Goal: Task Accomplishment & Management: Manage account settings

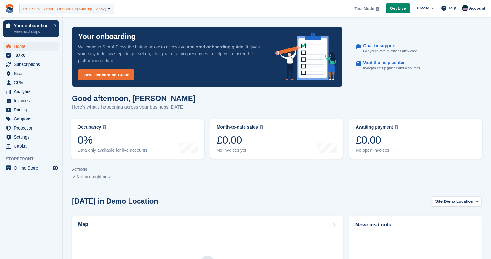
click at [51, 11] on div "[PERSON_NAME] Onboarding Storage (2252)" at bounding box center [64, 9] width 84 height 6
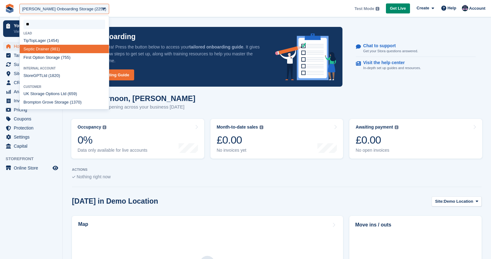
type input "*"
select select
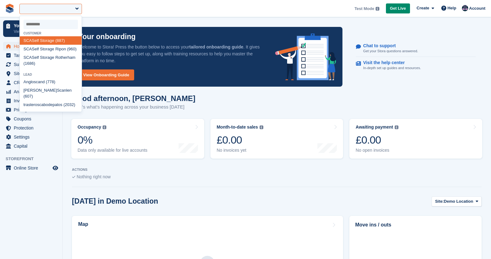
click at [41, 207] on aside "Your onboarding View next steps Home Tasks Subscriptions Subscriptions Subscrip…" at bounding box center [31, 131] width 62 height 228
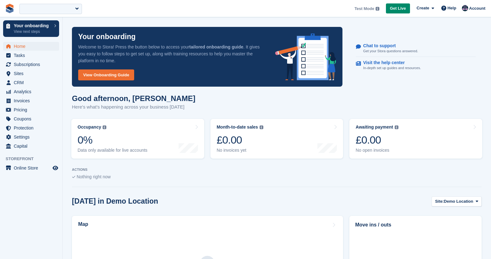
click at [47, 8] on div at bounding box center [50, 9] width 63 height 10
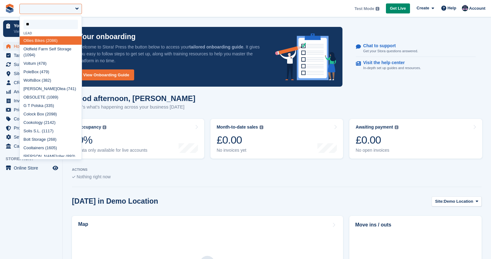
type input "***"
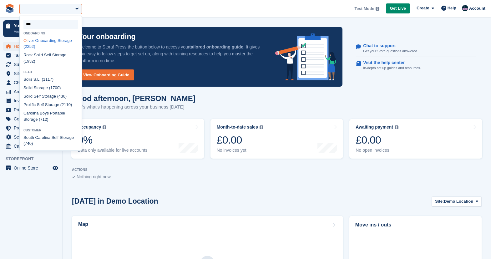
click at [52, 40] on div "Oli ver Onboarding Storage (2252)" at bounding box center [51, 43] width 62 height 15
select select "****"
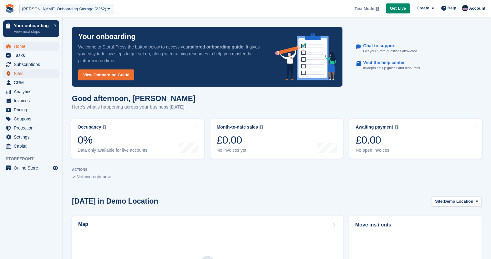
click at [18, 75] on span "Sites" at bounding box center [33, 73] width 38 height 9
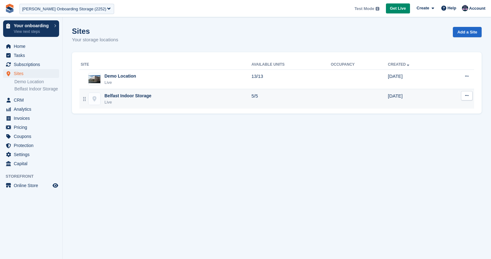
click at [160, 101] on div "Belfast Indoor Storage Live" at bounding box center [166, 99] width 171 height 13
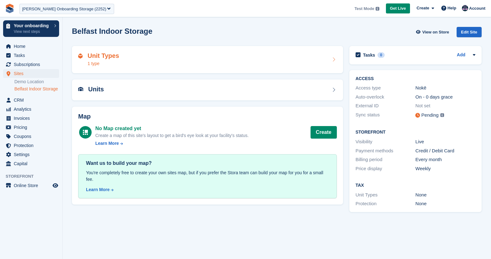
click at [105, 63] on div "1 type" at bounding box center [104, 63] width 32 height 7
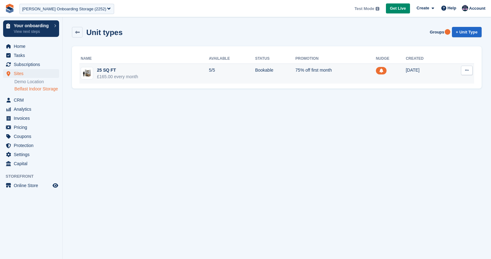
click at [116, 72] on div "25 SQ FT" at bounding box center [117, 70] width 41 height 7
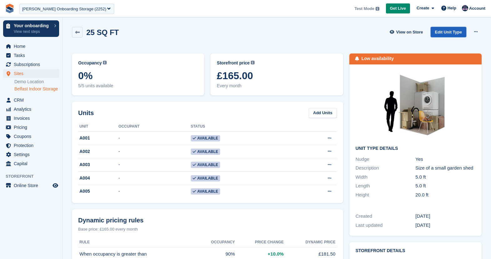
click at [445, 33] on link "Edit Unit Type" at bounding box center [448, 32] width 36 height 10
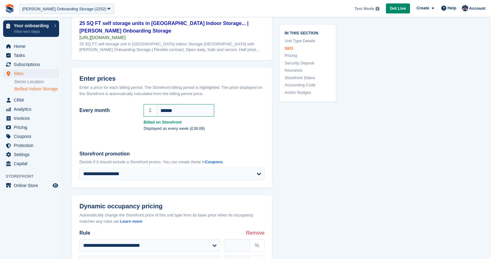
scroll to position [505, 0]
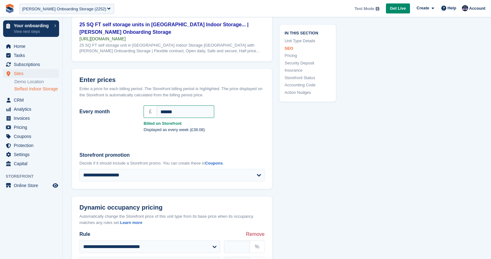
click at [138, 98] on div "Enter a price for each billing period. The Storefront billing period is highlig…" at bounding box center [171, 92] width 185 height 12
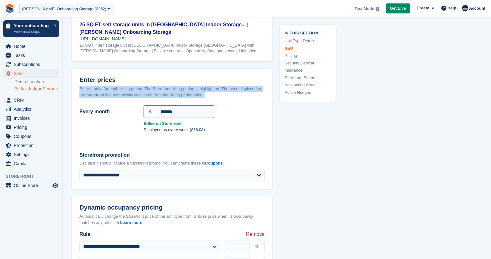
click at [138, 98] on div "Enter a price for each billing period. The Storefront billing period is highlig…" at bounding box center [171, 92] width 185 height 12
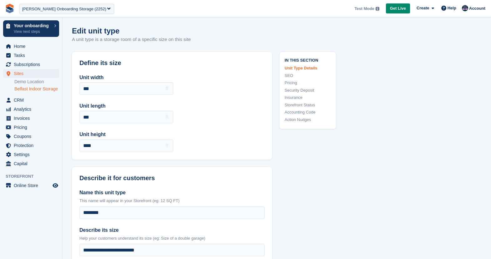
scroll to position [0, 0]
click at [288, 83] on link "Pricing" at bounding box center [307, 83] width 46 height 6
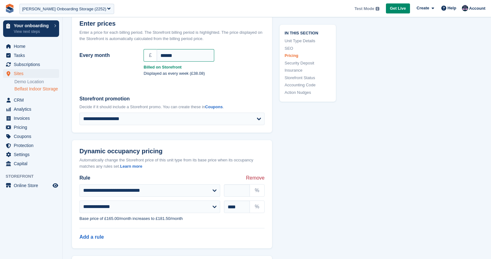
scroll to position [562, 0]
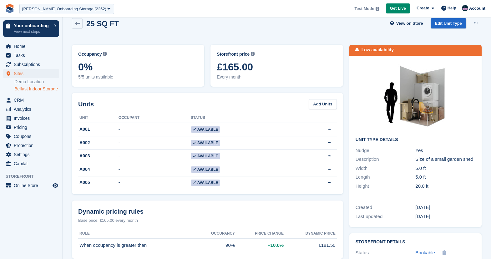
scroll to position [75, 0]
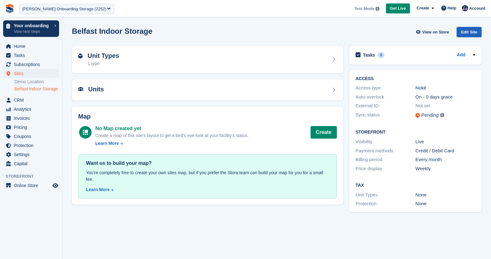
click at [474, 35] on div "Edit Site" at bounding box center [468, 32] width 25 height 10
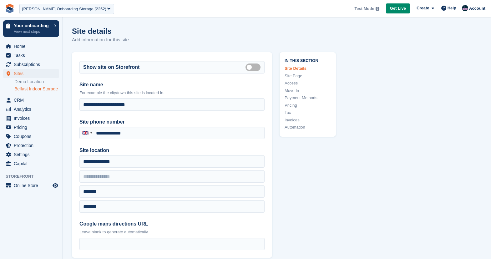
type input "**********"
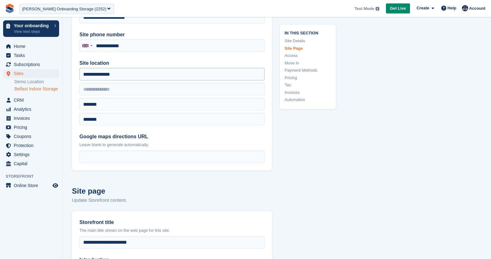
scroll to position [257, 0]
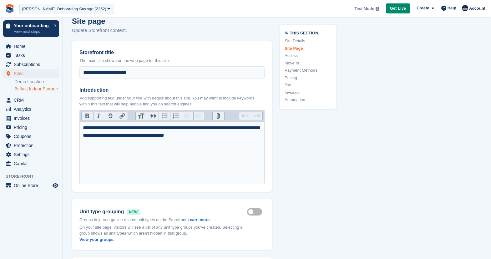
click at [288, 84] on link "Tax" at bounding box center [307, 85] width 46 height 6
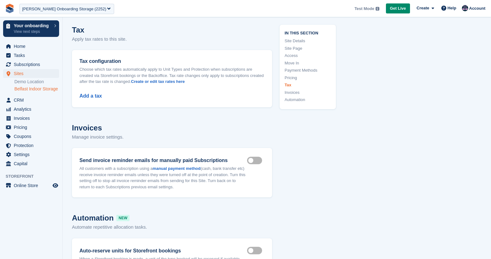
scroll to position [2192, 0]
click at [88, 86] on div "Add a tax" at bounding box center [171, 92] width 185 height 15
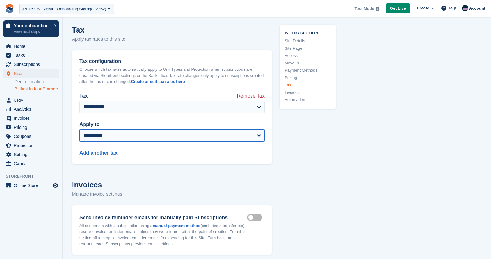
click at [95, 129] on select "**********" at bounding box center [171, 135] width 185 height 13
click at [79, 129] on select "**********" at bounding box center [171, 135] width 185 height 13
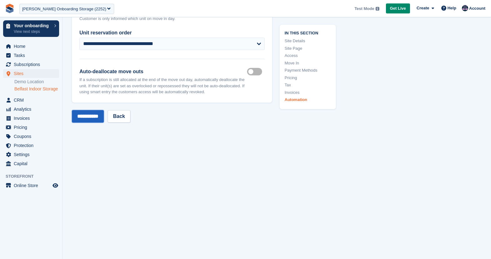
click at [82, 110] on input "**********" at bounding box center [88, 116] width 32 height 13
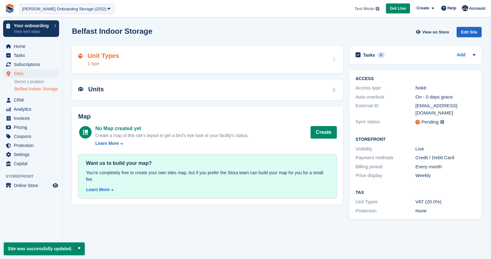
click at [164, 46] on div "Unit Types 1 type" at bounding box center [207, 60] width 271 height 28
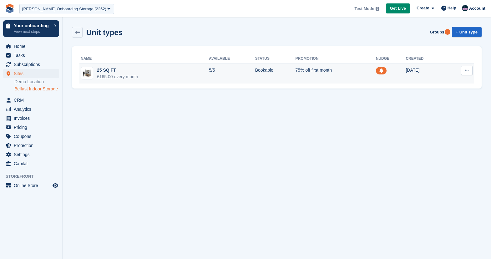
click at [132, 75] on div "£165.00 every month" at bounding box center [117, 76] width 41 height 7
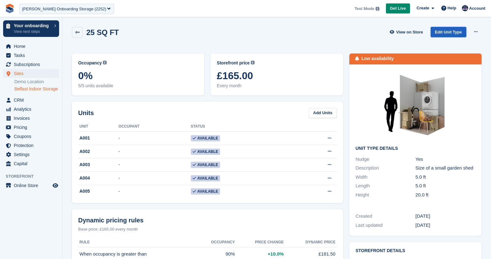
click at [441, 32] on link "Edit Unit Type" at bounding box center [448, 32] width 36 height 10
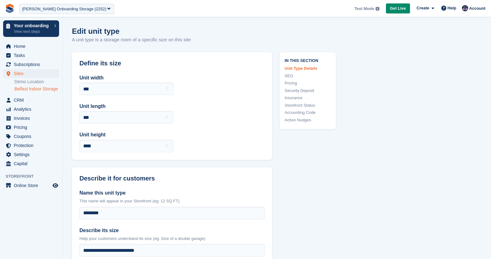
click at [292, 83] on link "Pricing" at bounding box center [307, 83] width 46 height 6
click at [24, 92] on link "Belfast Indoor Storage" at bounding box center [36, 89] width 45 height 6
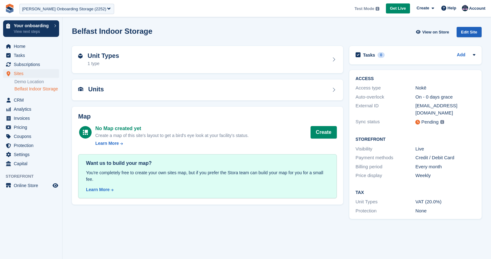
click at [475, 31] on div "Edit Site" at bounding box center [468, 32] width 25 height 10
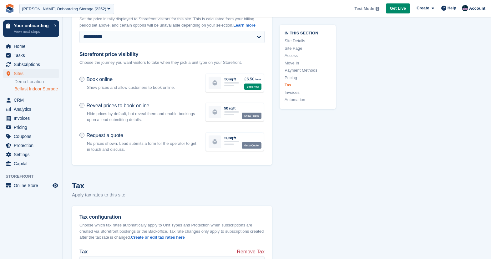
scroll to position [2495, 0]
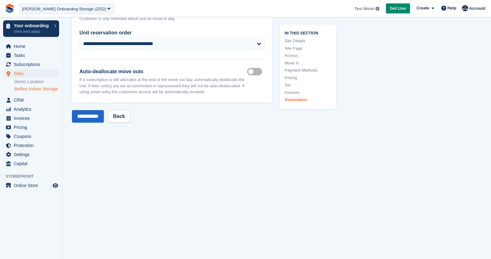
click at [288, 78] on link "Pricing" at bounding box center [307, 77] width 46 height 6
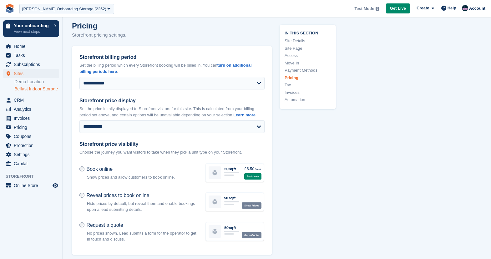
scroll to position [1936, 0]
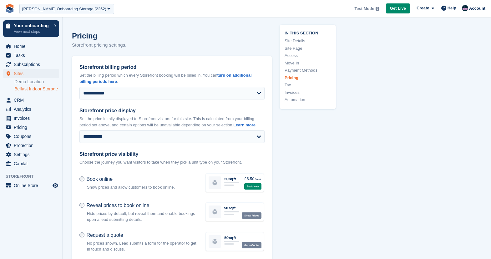
click at [288, 86] on link "Tax" at bounding box center [307, 85] width 46 height 6
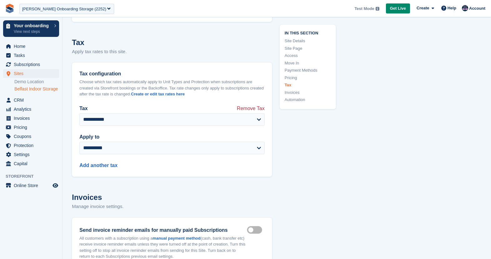
scroll to position [2192, 0]
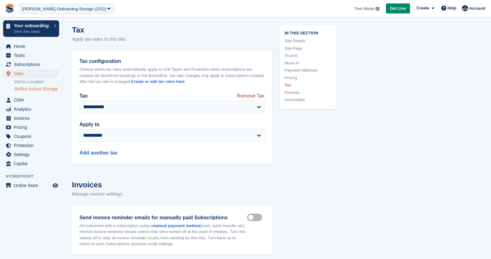
click at [249, 92] on span "Remove Tax" at bounding box center [251, 95] width 28 height 6
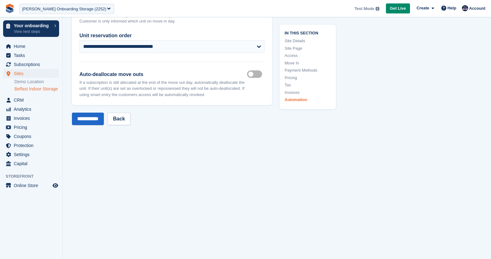
scroll to position [2438, 0]
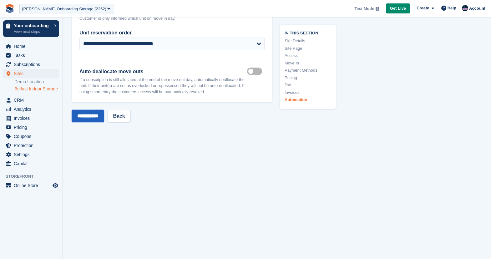
click at [80, 114] on input "**********" at bounding box center [88, 116] width 32 height 13
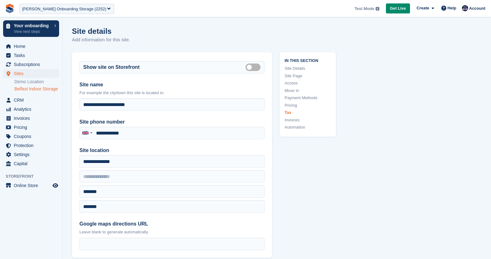
scroll to position [2192, 0]
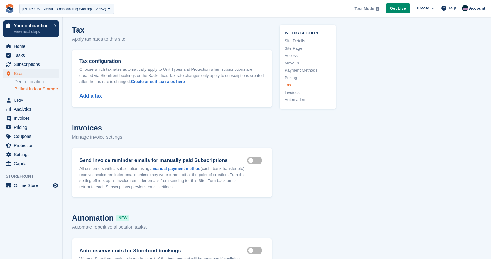
click at [188, 133] on p "Manage invoice settings." at bounding box center [172, 136] width 200 height 7
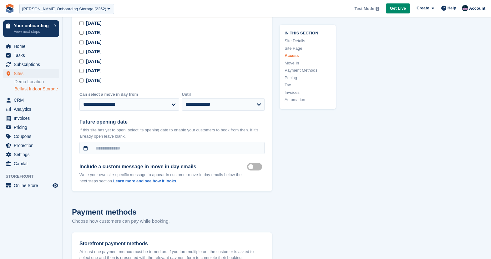
scroll to position [1442, 0]
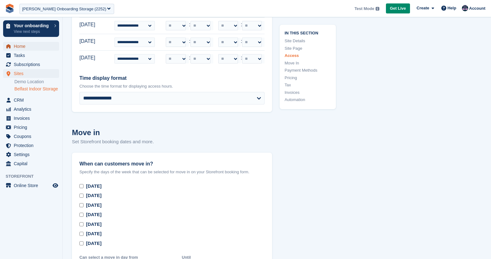
click at [25, 46] on span "Home" at bounding box center [33, 46] width 38 height 9
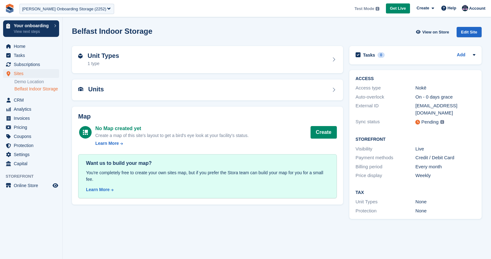
click at [62, 12] on div "[PERSON_NAME] Onboarding Storage (2252)" at bounding box center [66, 9] width 95 height 10
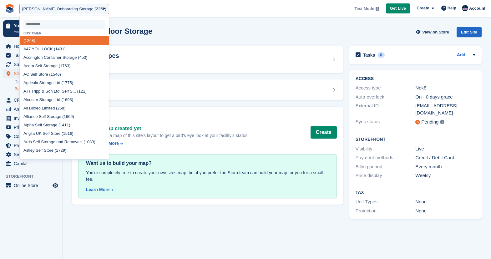
click at [58, 21] on input "select-one" at bounding box center [64, 24] width 82 height 9
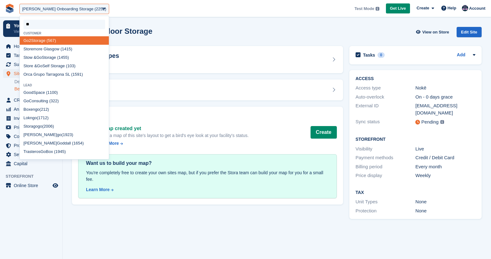
type input "***"
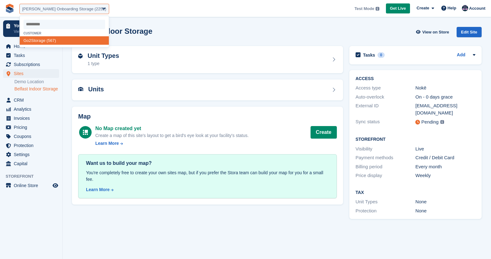
select select "***"
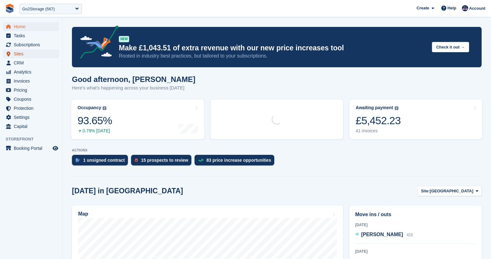
click at [21, 54] on span "Sites" at bounding box center [33, 53] width 38 height 9
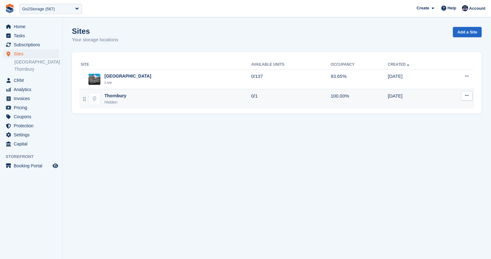
click at [208, 102] on div "Thornbury Hidden" at bounding box center [166, 99] width 170 height 13
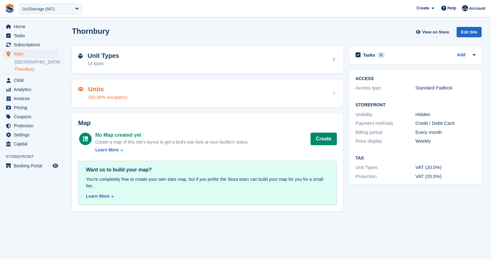
click at [156, 94] on div "Units 100.00% occupancy" at bounding box center [207, 93] width 258 height 15
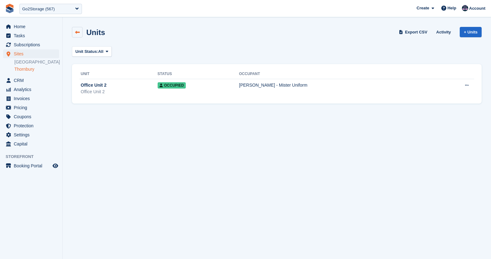
click at [80, 29] on link at bounding box center [77, 32] width 11 height 11
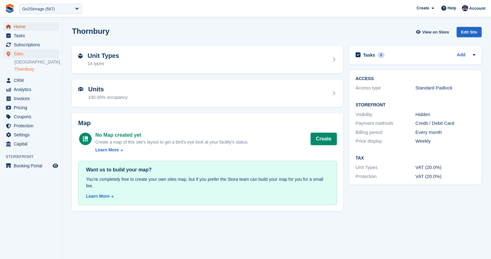
click at [32, 26] on span "Home" at bounding box center [33, 26] width 38 height 9
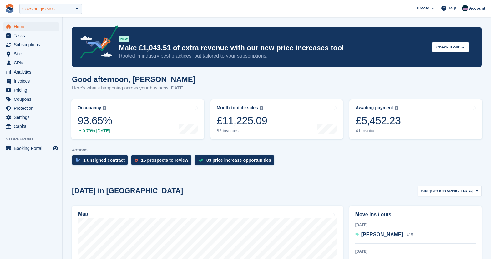
click at [50, 9] on div "Go2Storage (567)" at bounding box center [38, 9] width 33 height 6
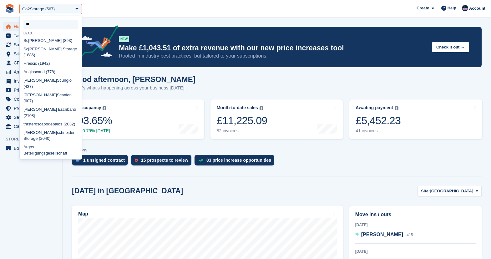
type input "*"
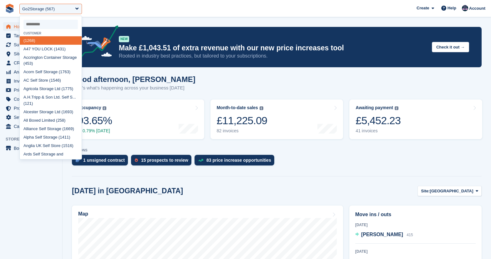
select select
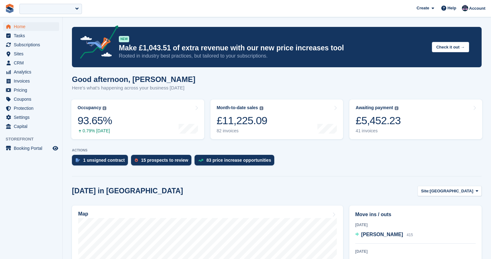
click at [187, 86] on div "Good afternoon, Oliver Here's what's happening across your business today" at bounding box center [276, 87] width 409 height 24
click at [20, 36] on span "Tasks" at bounding box center [33, 35] width 38 height 9
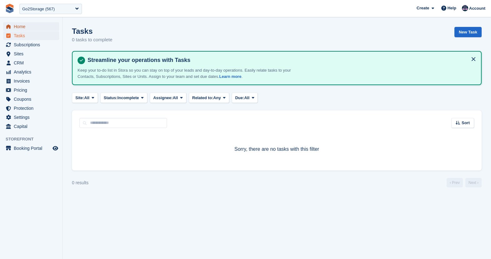
click at [31, 27] on span "Home" at bounding box center [33, 26] width 38 height 9
